Goal: Information Seeking & Learning: Learn about a topic

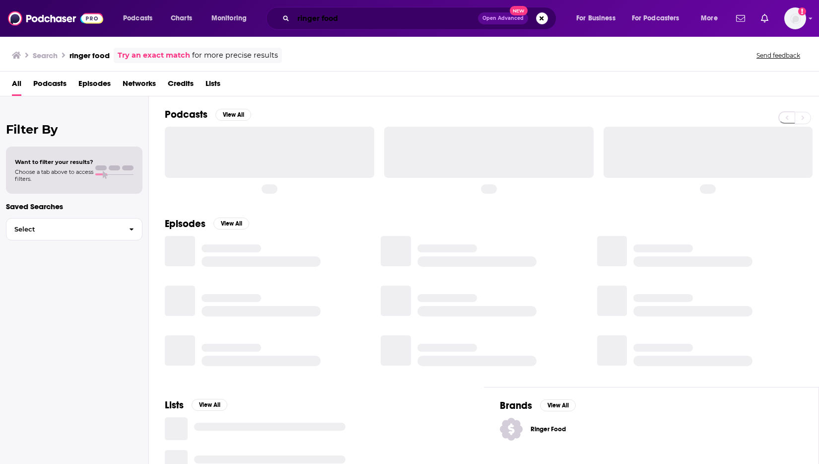
click at [354, 17] on input "ringer food" at bounding box center [385, 18] width 185 height 16
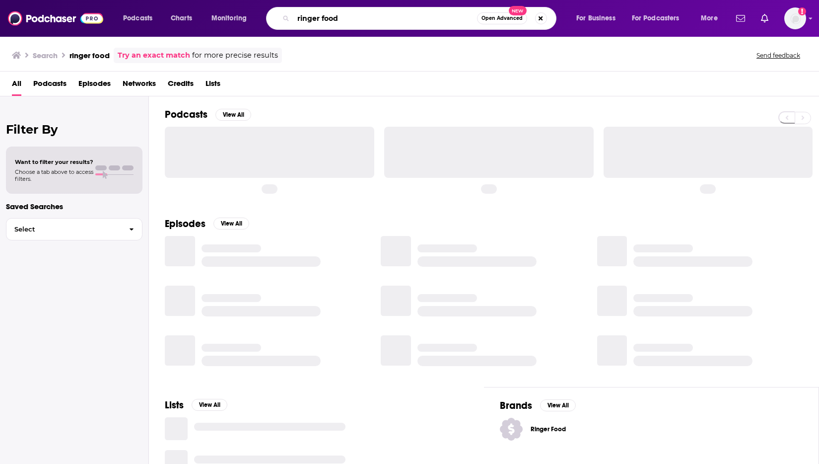
click at [354, 17] on input "ringer food" at bounding box center [385, 18] width 184 height 16
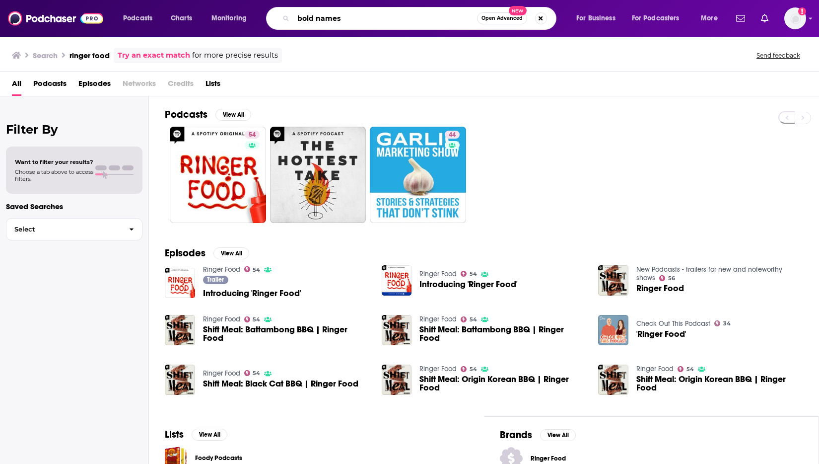
type input "bold names"
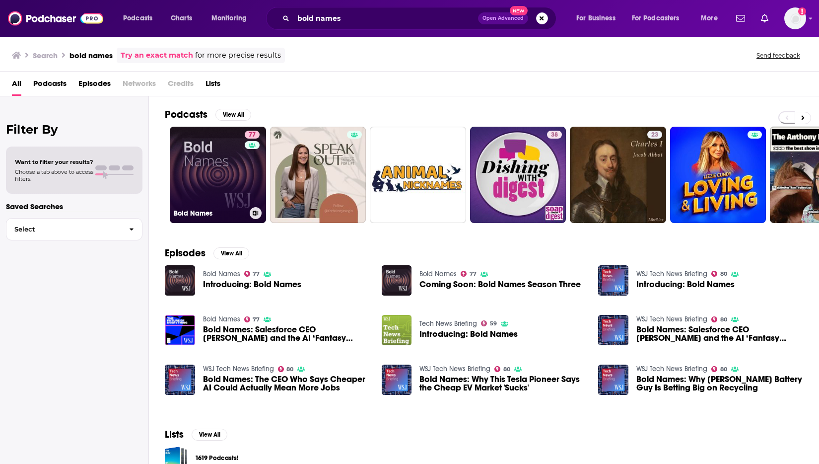
click at [216, 164] on link "77 Bold Names" at bounding box center [218, 175] width 96 height 96
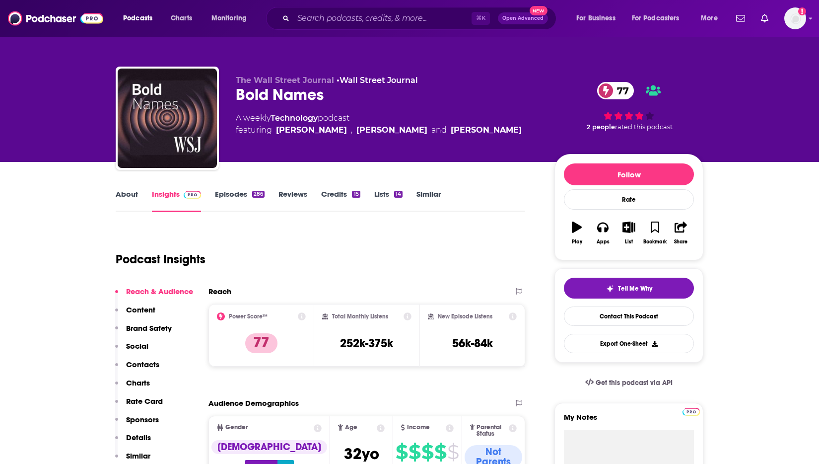
click at [234, 193] on link "Episodes 286" at bounding box center [240, 200] width 50 height 23
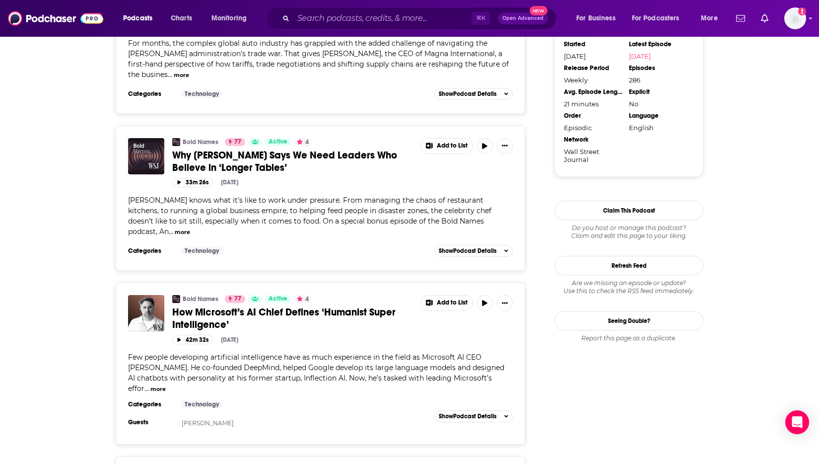
scroll to position [946, 0]
